Goal: Transaction & Acquisition: Purchase product/service

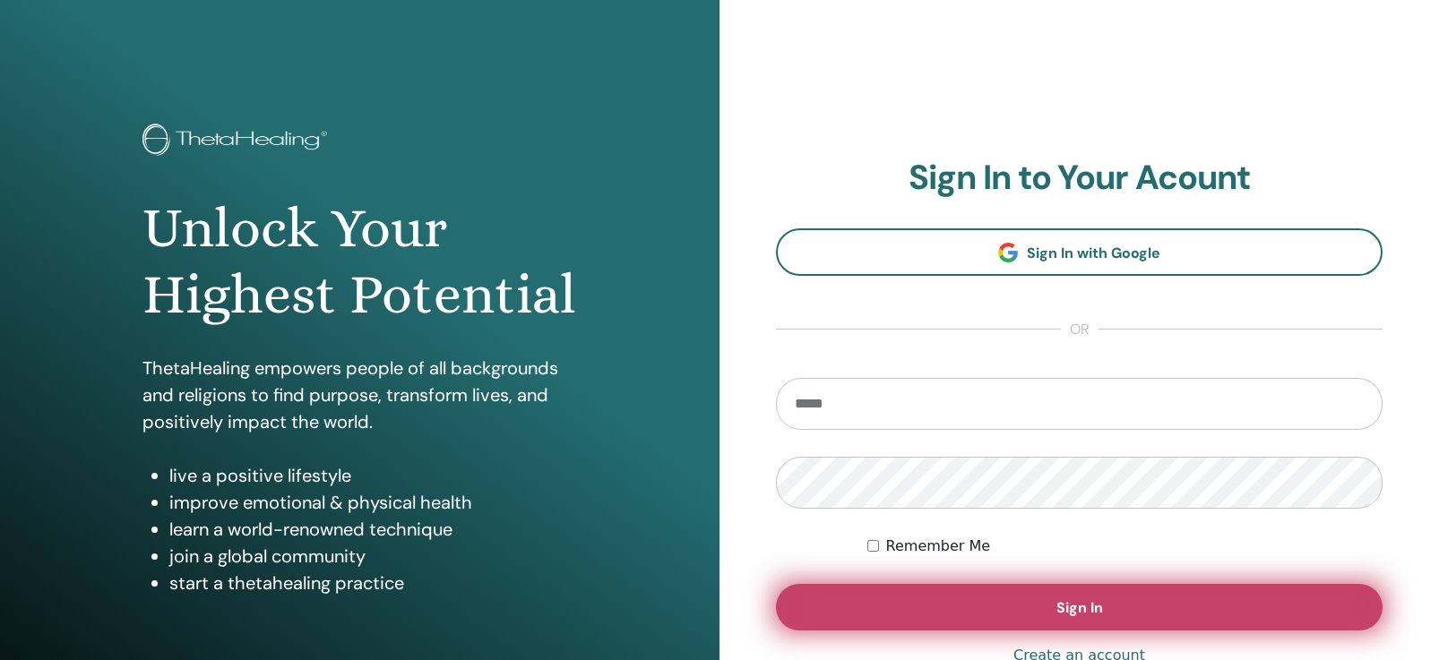
type input "**********"
click at [932, 603] on button "Sign In" at bounding box center [1079, 607] width 607 height 47
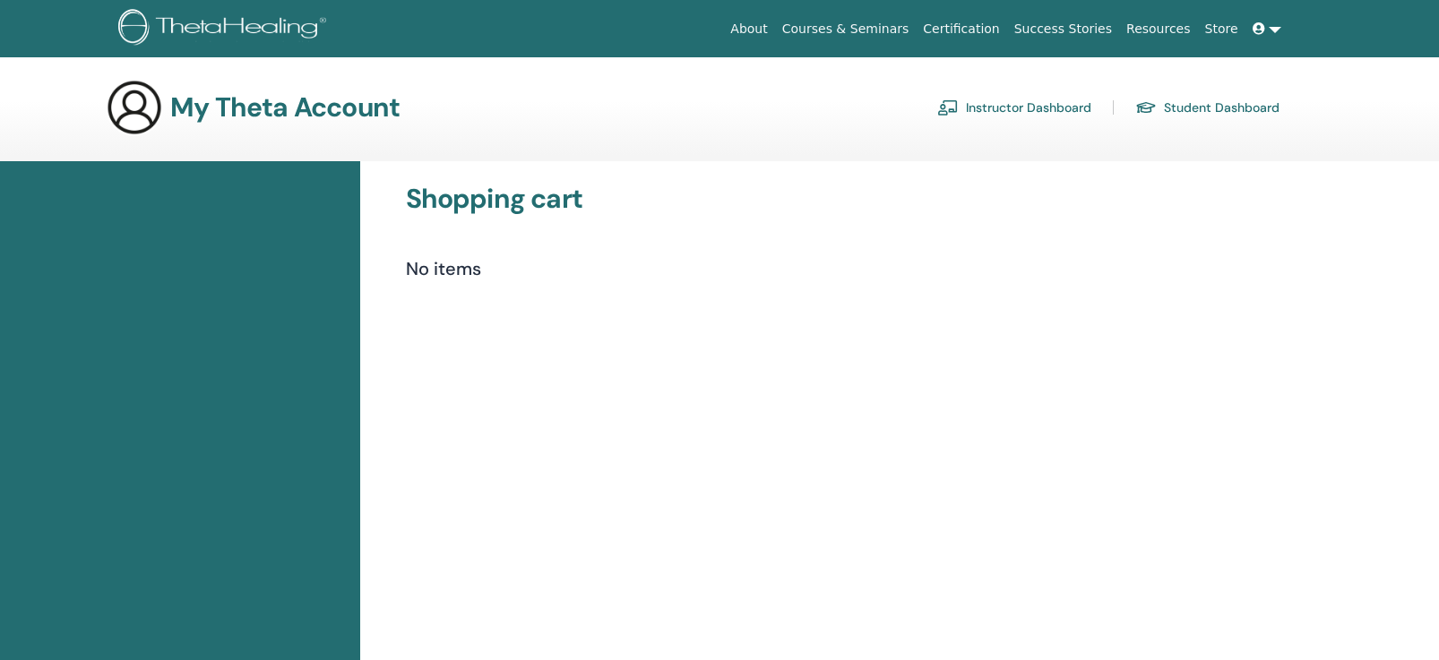
click at [1016, 107] on link "Instructor Dashboard" at bounding box center [1014, 107] width 154 height 29
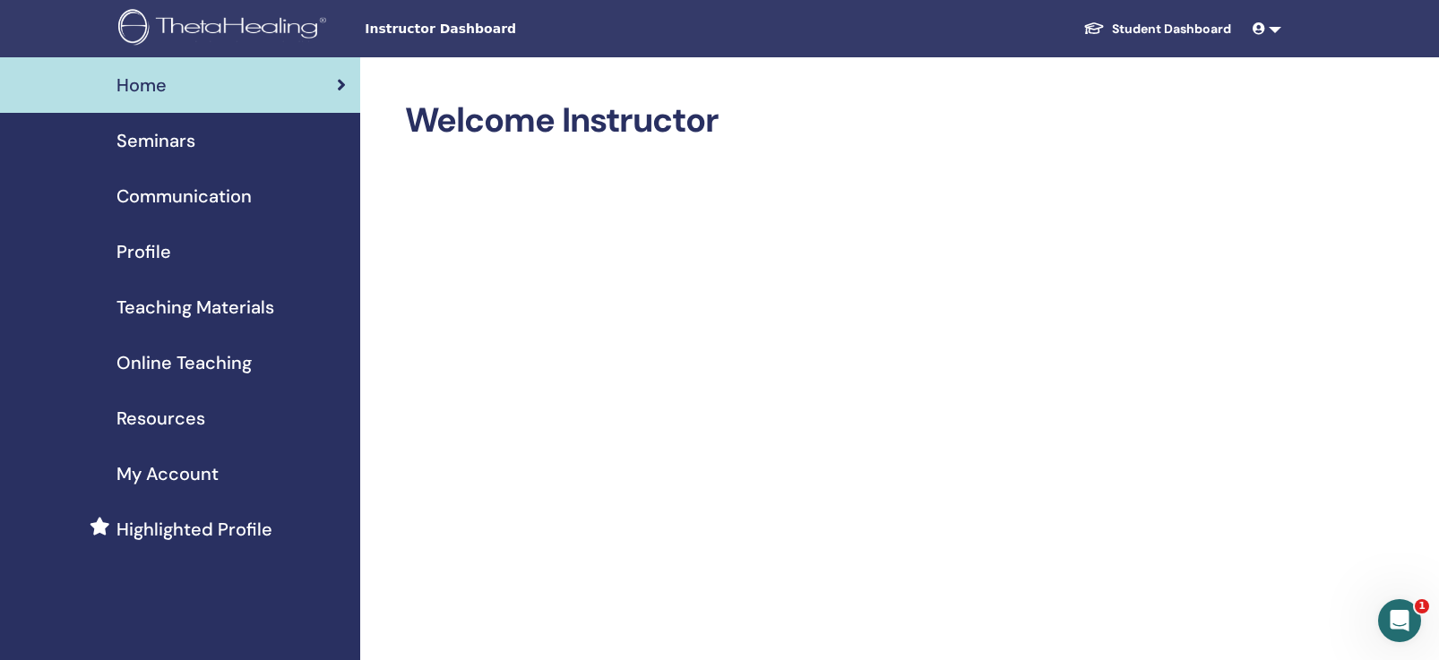
click at [213, 358] on span "Online Teaching" at bounding box center [183, 362] width 135 height 27
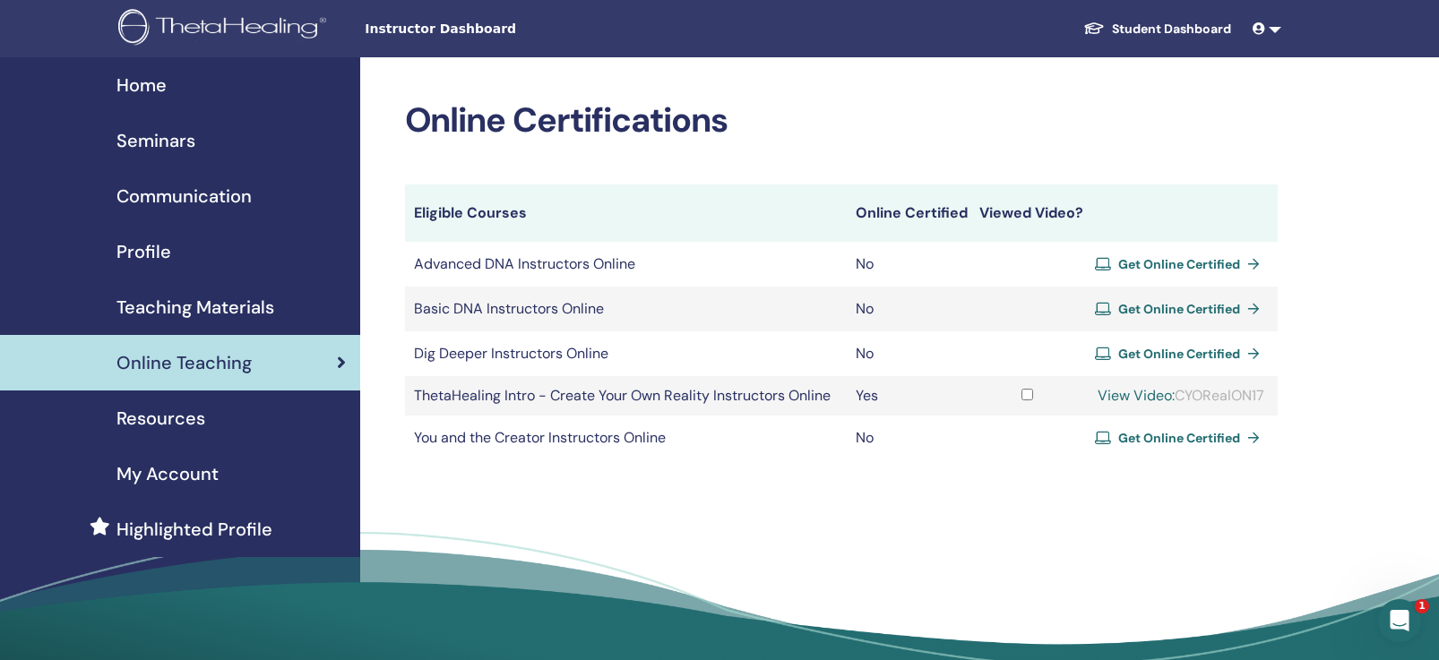
click at [1229, 309] on span "Get Online Certified" at bounding box center [1179, 309] width 122 height 16
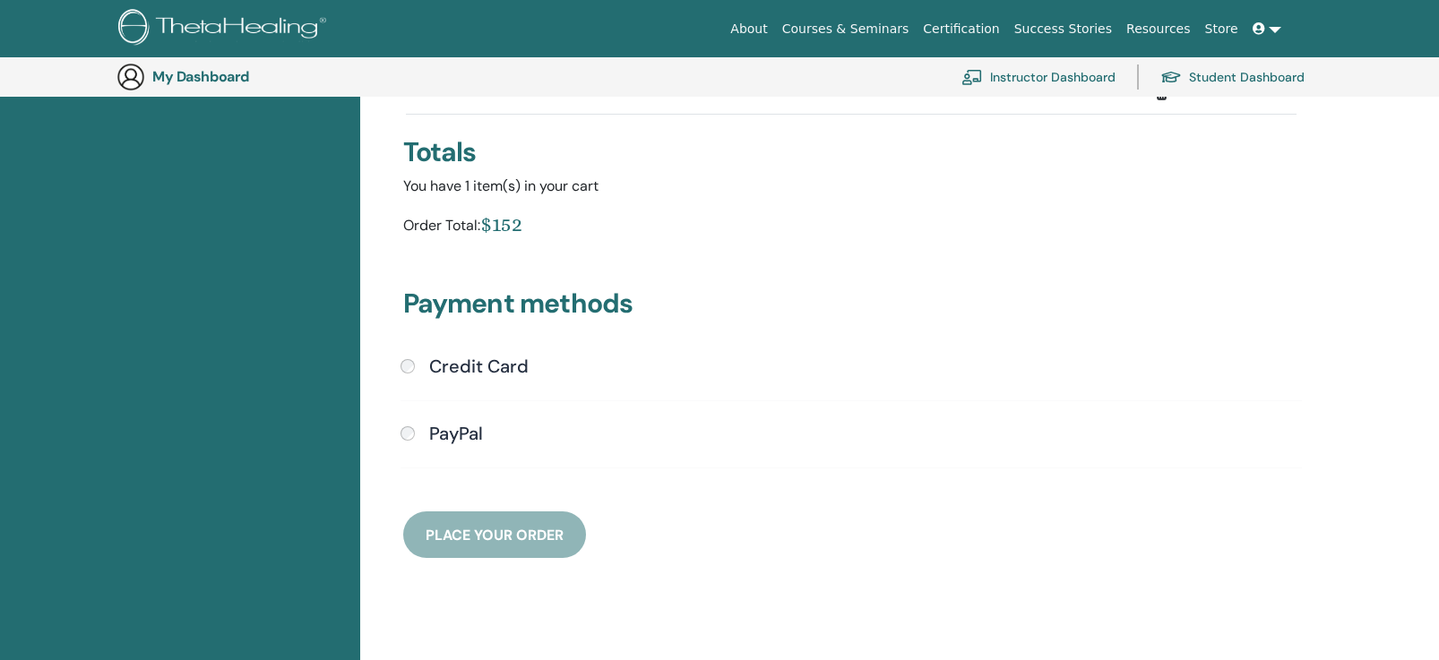
scroll to position [308, 0]
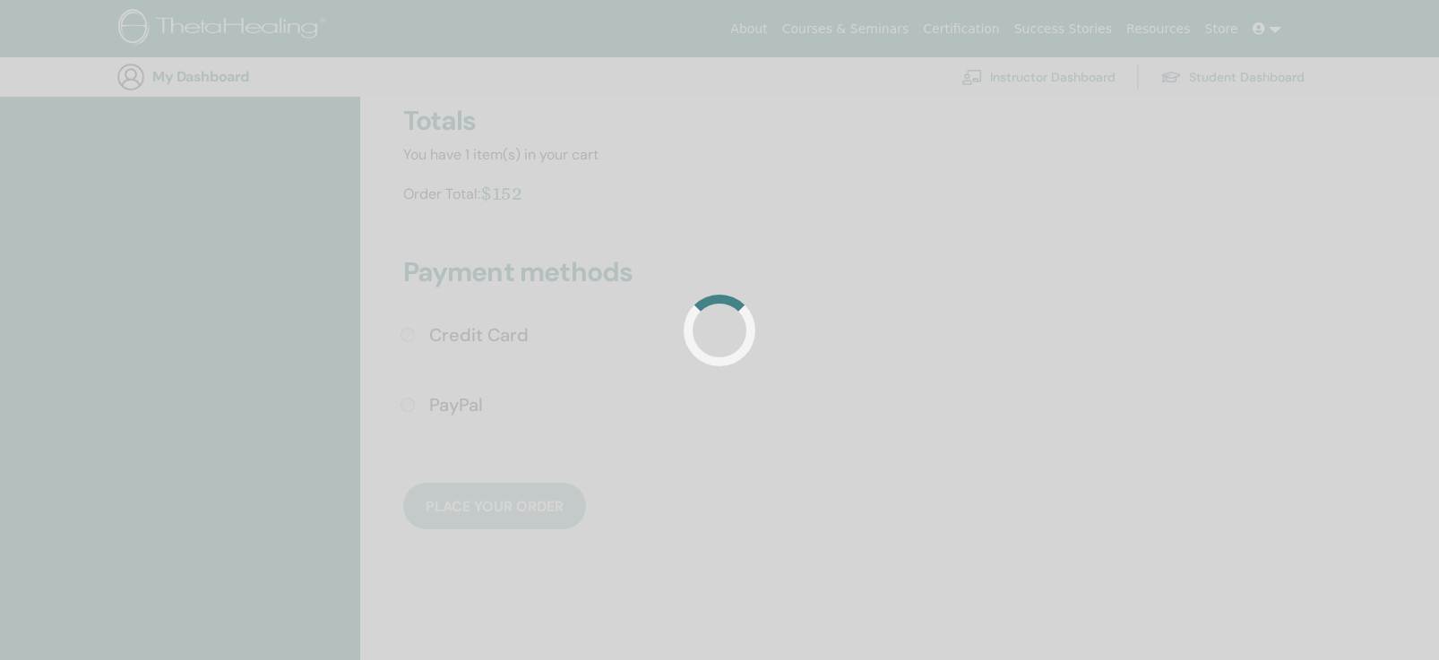
click at [484, 399] on div at bounding box center [719, 330] width 1439 height 660
click at [908, 440] on div at bounding box center [719, 330] width 1439 height 660
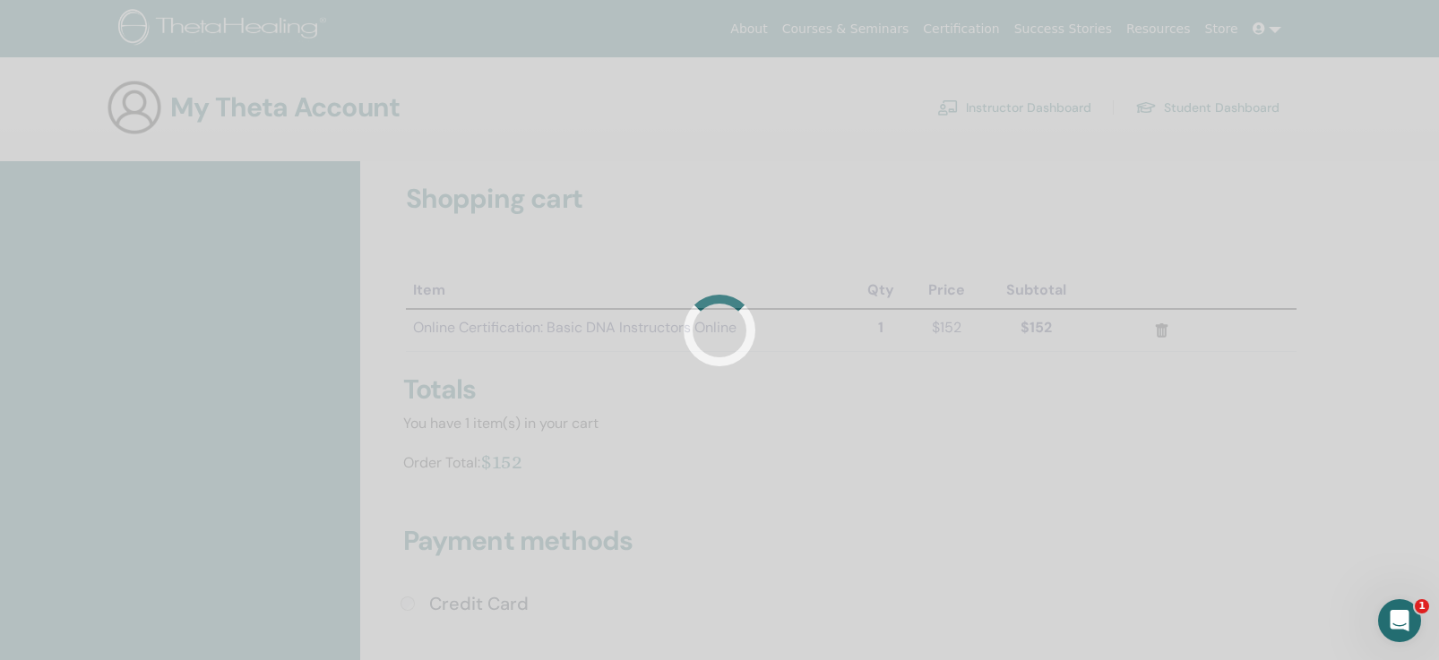
scroll to position [0, 0]
click at [395, 184] on div at bounding box center [719, 330] width 1439 height 660
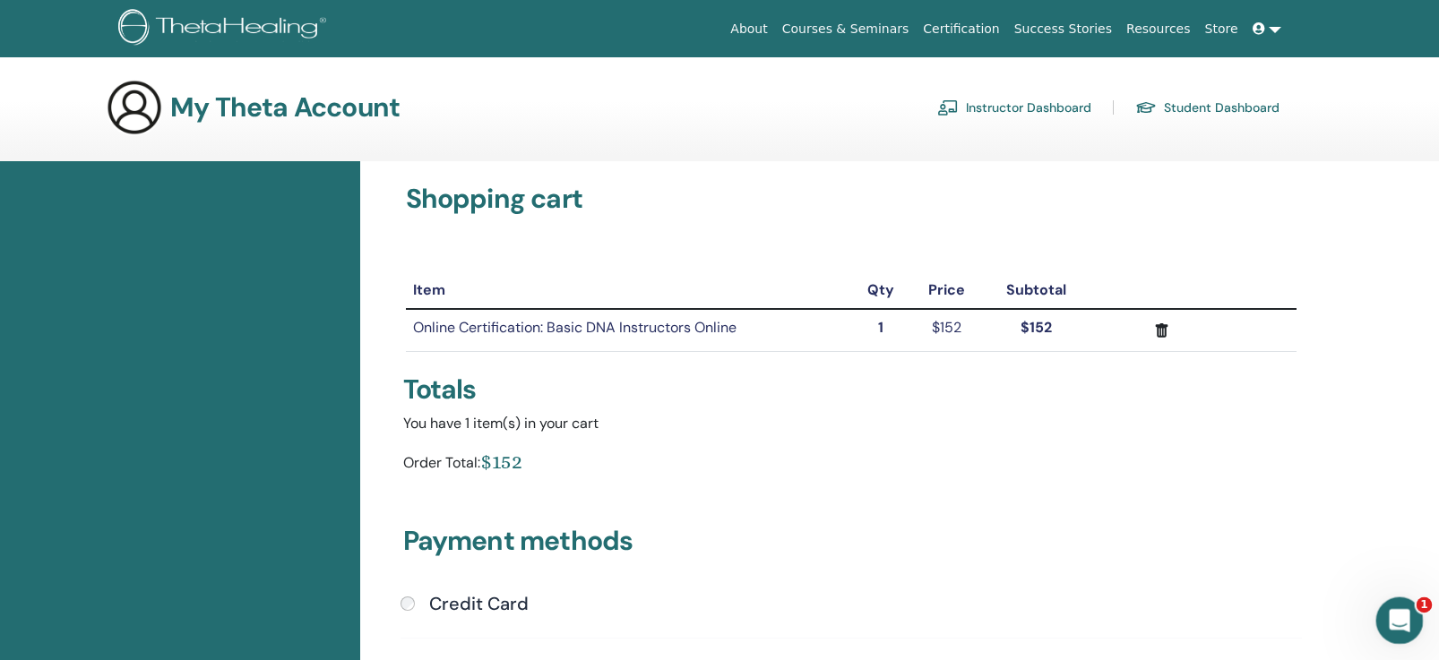
click at [1392, 615] on icon "Open Intercom Messenger" at bounding box center [1397, 619] width 30 height 30
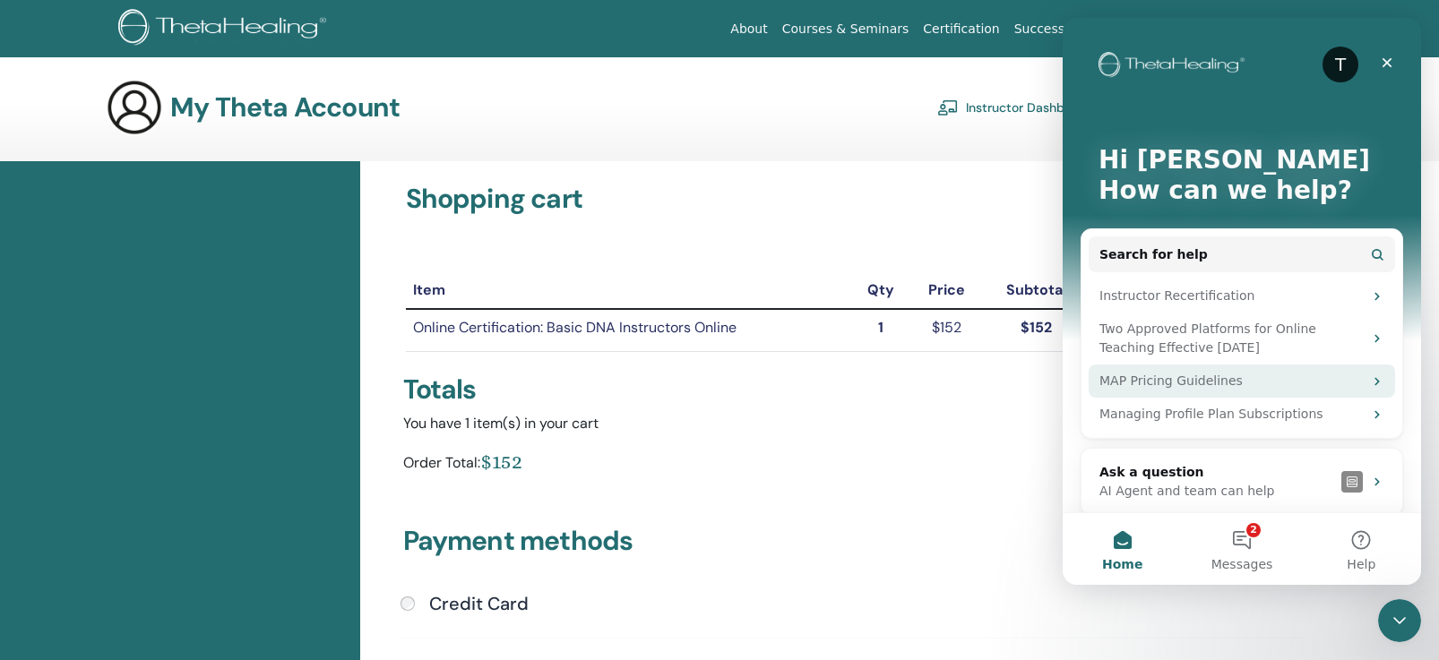
click at [1139, 376] on div "MAP Pricing Guidelines" at bounding box center [1230, 381] width 263 height 19
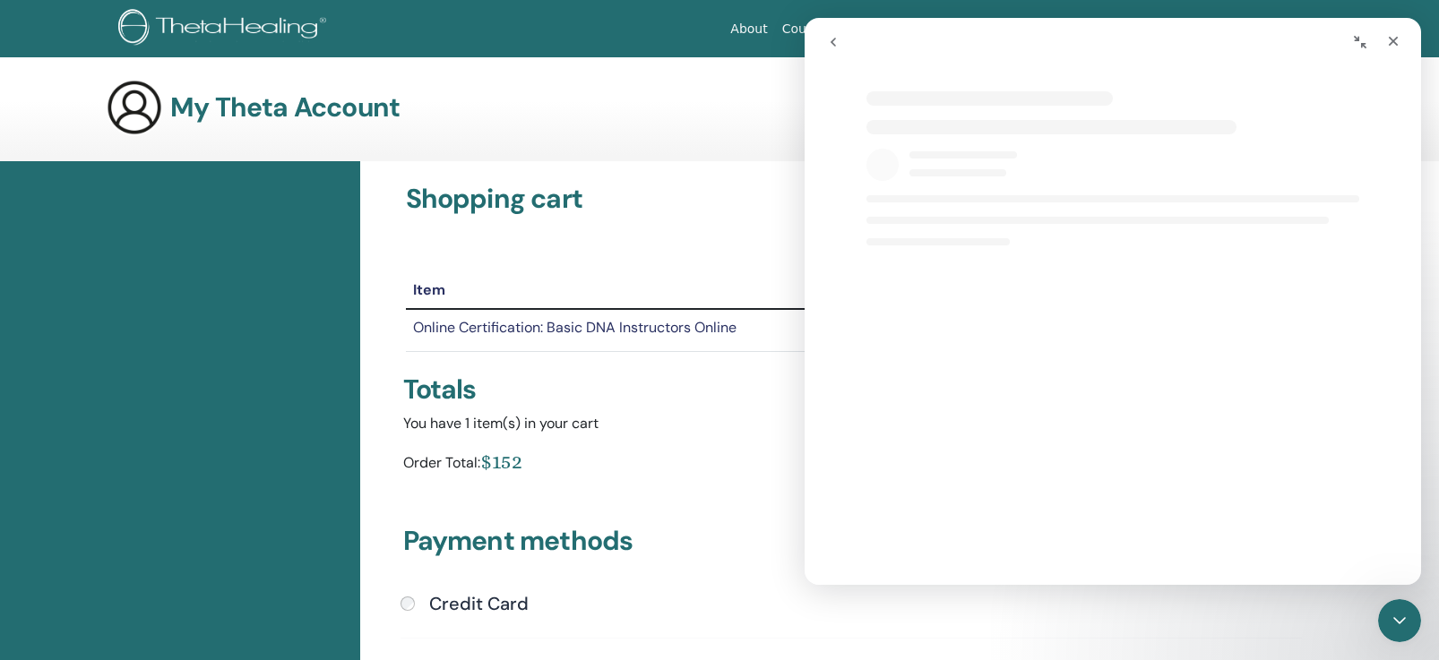
select select "**"
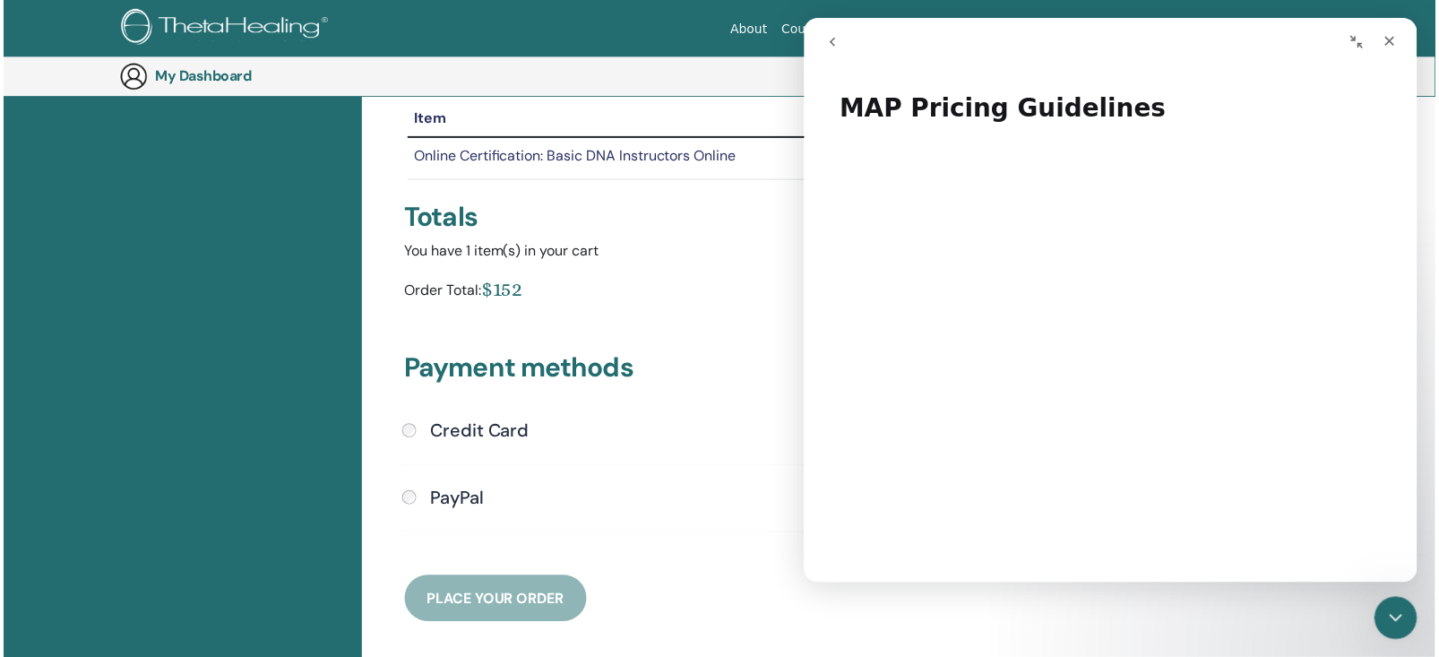
scroll to position [308, 0]
